Goal: Transaction & Acquisition: Subscribe to service/newsletter

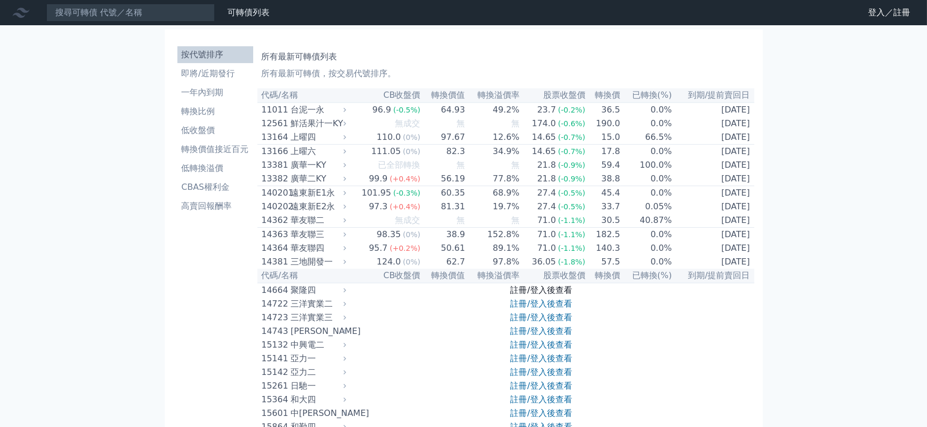
click at [542, 295] on link "註冊/登入後查看" at bounding box center [542, 290] width 62 height 10
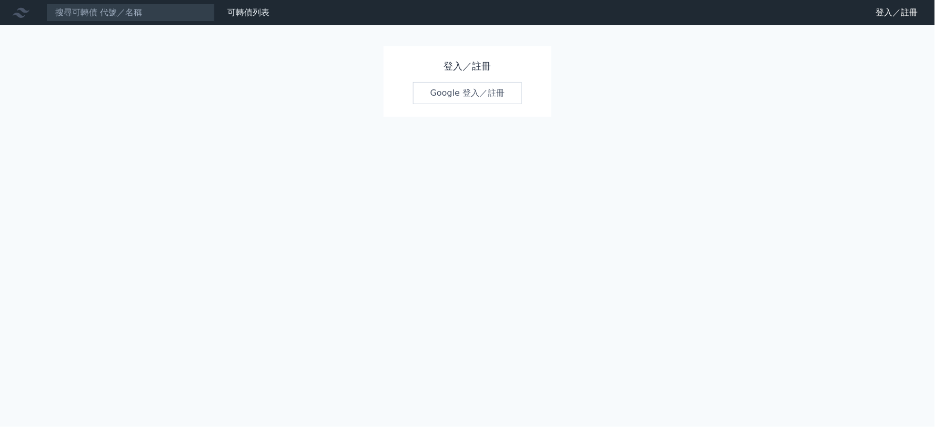
click at [459, 87] on link "Google 登入／註冊" at bounding box center [467, 93] width 109 height 22
